Goal: Task Accomplishment & Management: Manage account settings

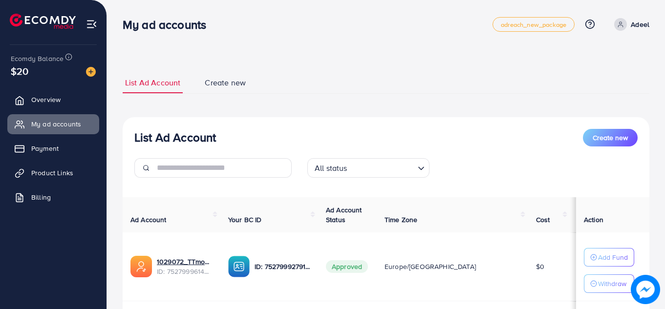
scroll to position [79, 0]
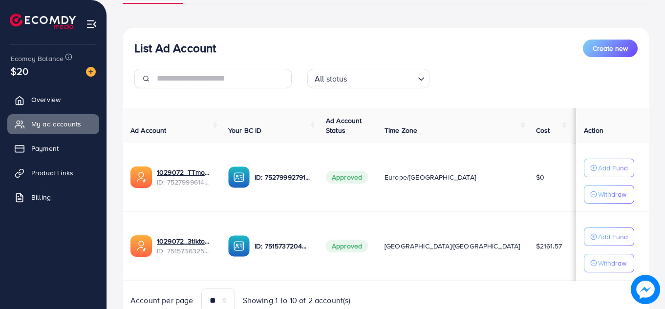
scroll to position [91, 0]
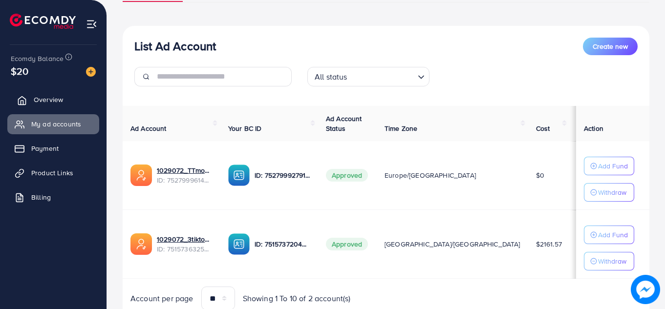
click at [53, 99] on span "Overview" at bounding box center [48, 100] width 29 height 10
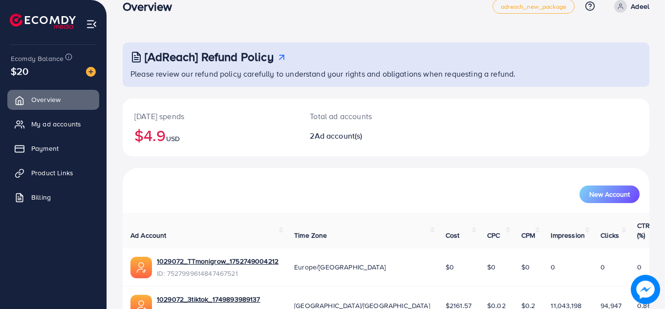
scroll to position [23, 0]
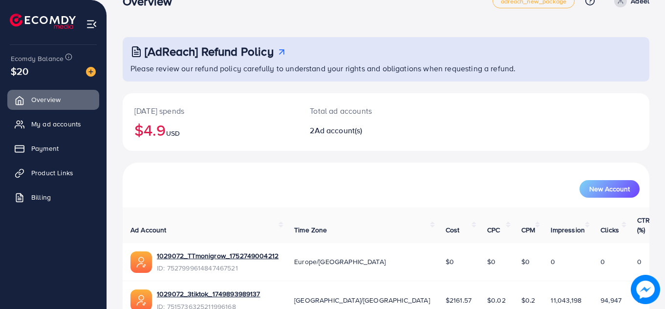
drag, startPoint x: 661, startPoint y: 105, endPoint x: 661, endPoint y: 134, distance: 28.8
click at [661, 134] on div "[AdReach] Refund Policy Please review our refund policy carefully to understand…" at bounding box center [386, 169] width 558 height 384
click at [650, 130] on div "[AdReach] Refund Policy Please review our refund policy carefully to understand…" at bounding box center [386, 169] width 558 height 384
click at [74, 124] on span "My ad accounts" at bounding box center [59, 124] width 50 height 10
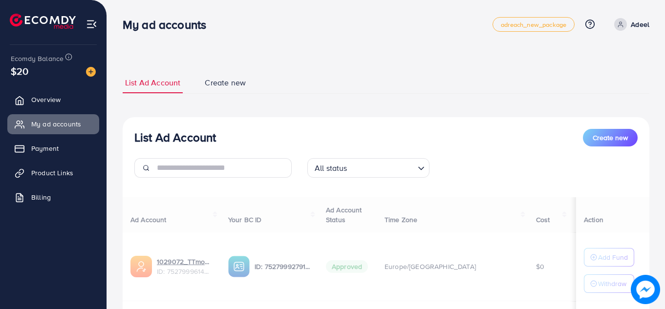
drag, startPoint x: 664, startPoint y: 43, endPoint x: 664, endPoint y: 49, distance: 5.9
click at [664, 44] on div "List Ad Account Create new List Ad Account Create new All status Loading... Ad …" at bounding box center [386, 220] width 558 height 441
drag, startPoint x: 664, startPoint y: 49, endPoint x: 664, endPoint y: 65, distance: 16.6
click at [664, 65] on div "List Ad Account Create new List Ad Account Create new All status Loading... Ad …" at bounding box center [386, 220] width 558 height 441
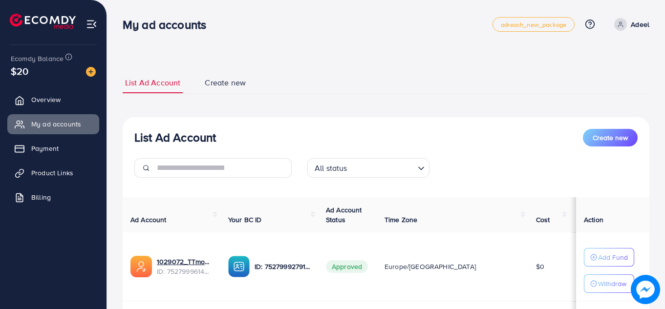
click at [664, 72] on div "List Ad Account Create new List Ad Account Create new All status Loading... Ad …" at bounding box center [386, 220] width 558 height 441
drag, startPoint x: 664, startPoint y: 85, endPoint x: 664, endPoint y: 104, distance: 18.1
click at [664, 95] on div "List Ad Account Create new List Ad Account Create new All status Loading... Ad …" at bounding box center [386, 220] width 558 height 441
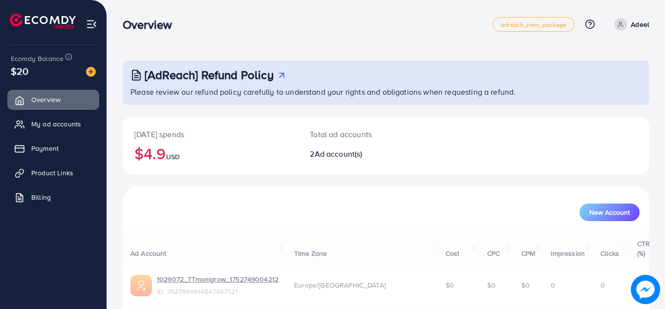
drag, startPoint x: 664, startPoint y: 104, endPoint x: 662, endPoint y: 143, distance: 39.6
click at [664, 109] on div "[AdReach] Refund Policy Please review our refund policy carefully to understand…" at bounding box center [386, 192] width 558 height 384
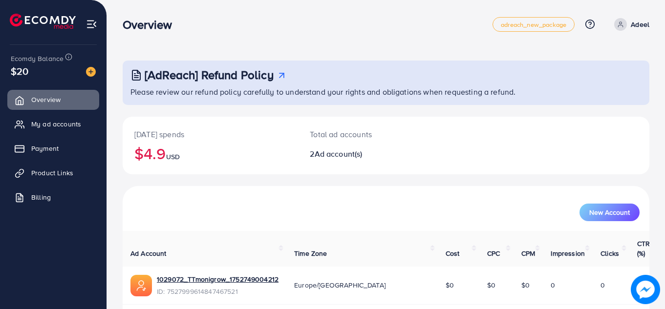
click at [657, 163] on div "[AdReach] Refund Policy Please review our refund policy carefully to understand…" at bounding box center [386, 192] width 558 height 384
click at [41, 129] on span "My ad accounts" at bounding box center [59, 124] width 50 height 10
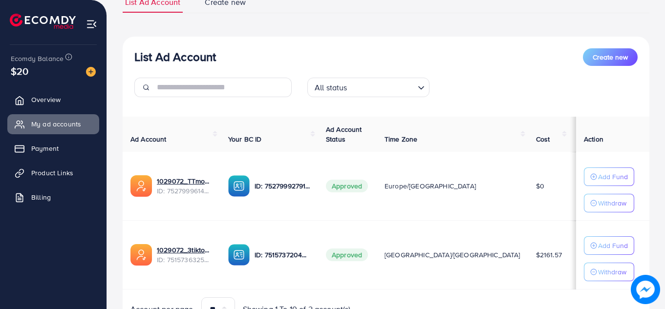
scroll to position [83, 0]
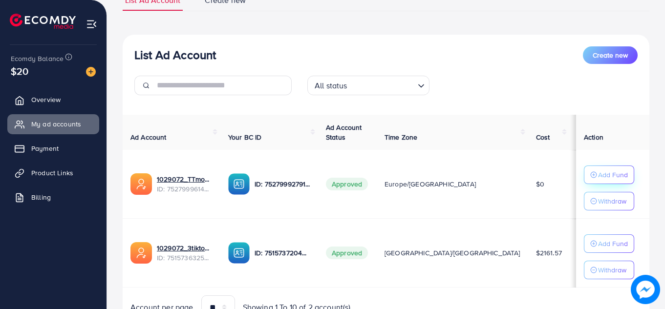
click at [606, 172] on p "Add Fund" at bounding box center [613, 175] width 30 height 12
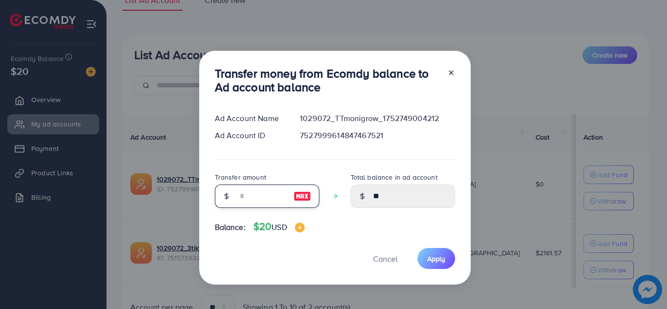
click at [267, 199] on input "number" at bounding box center [261, 196] width 49 height 23
type input "*"
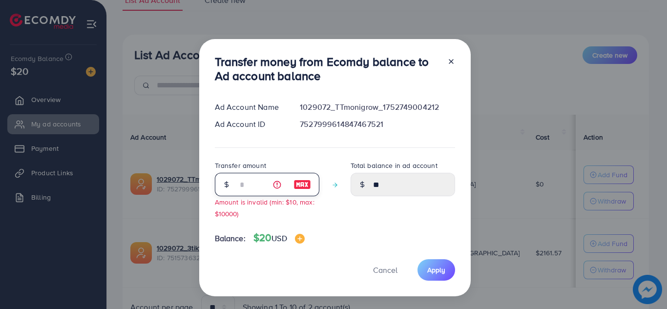
type input "*****"
type input "**"
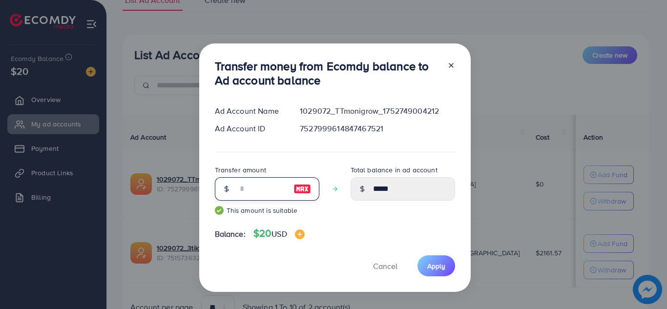
type input "*****"
type input "**"
click at [438, 265] on span "Apply" at bounding box center [436, 266] width 18 height 10
click at [434, 264] on span "Apply" at bounding box center [436, 266] width 18 height 10
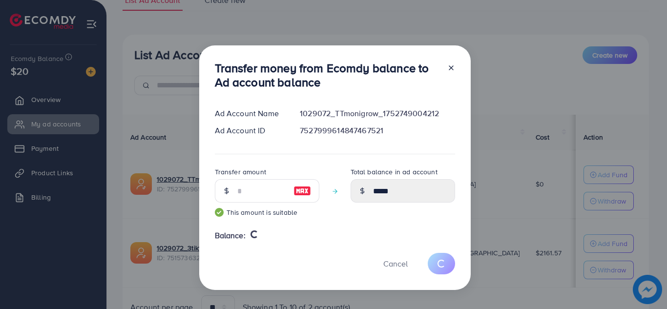
type input "**"
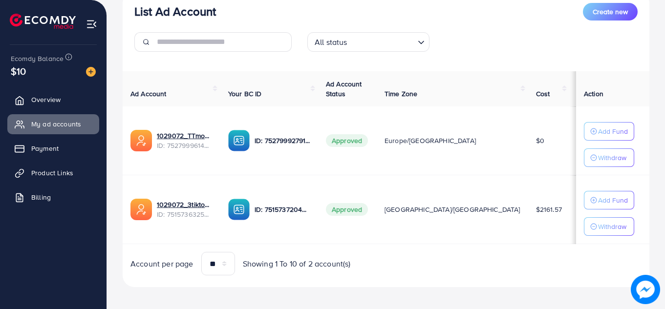
scroll to position [130, 0]
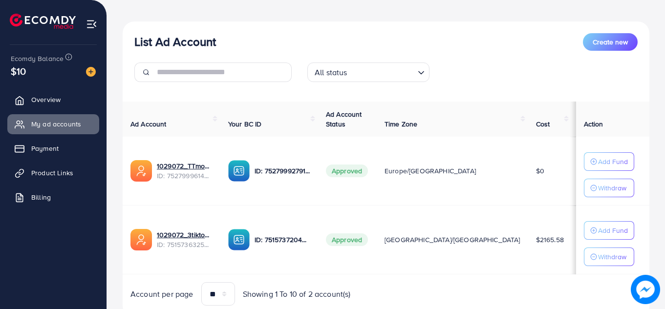
scroll to position [103, 0]
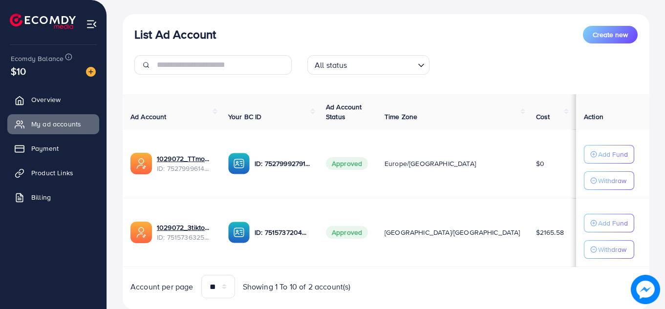
click at [445, 46] on div "List Ad Account Create new All status Loading..." at bounding box center [386, 54] width 527 height 57
